Goal: Transaction & Acquisition: Purchase product/service

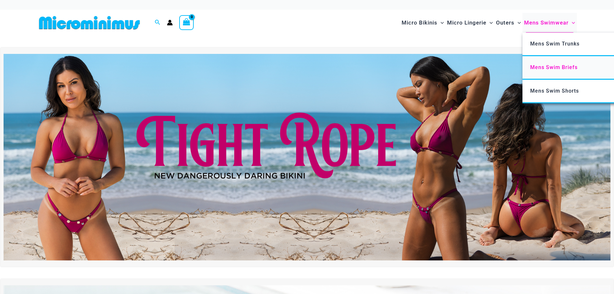
click at [565, 64] on span "Mens Swim Briefs" at bounding box center [553, 67] width 47 height 6
